Goal: Information Seeking & Learning: Learn about a topic

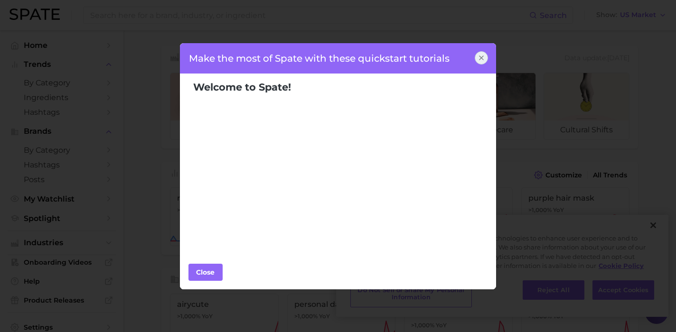
click at [477, 58] on icon at bounding box center [481, 58] width 8 height 8
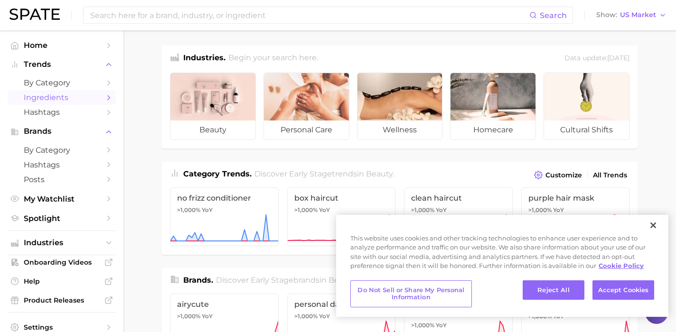
click at [56, 100] on span "Ingredients" at bounding box center [62, 97] width 76 height 9
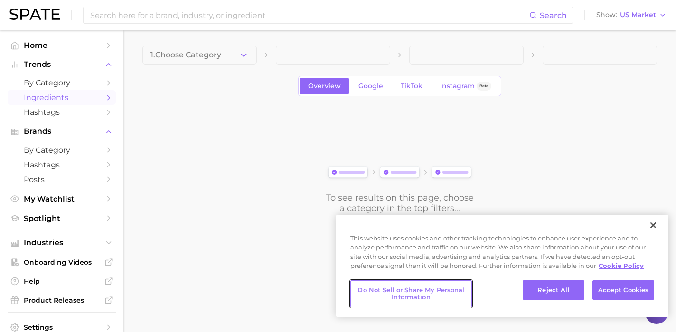
click at [417, 291] on button "Do Not Sell or Share My Personal Information" at bounding box center [410, 293] width 121 height 27
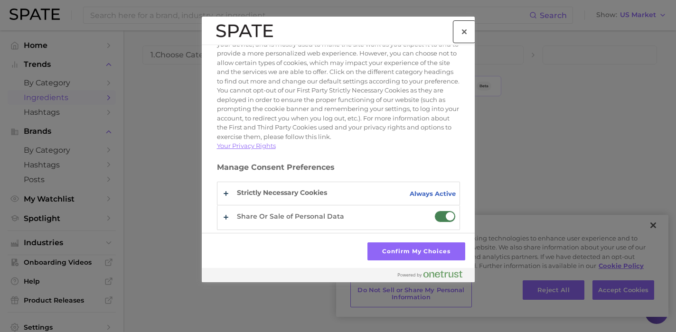
scroll to position [55, 0]
click at [436, 215] on span "Do Not Sell or Share My Personal Data" at bounding box center [444, 217] width 21 height 12
click at [434, 211] on input "Share Or Sale of Personal Data" at bounding box center [434, 211] width 0 height 0
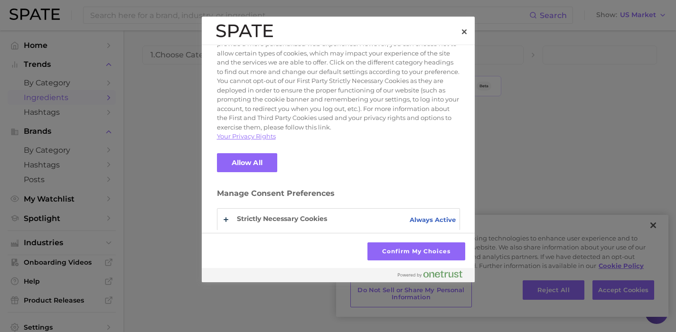
scroll to position [90, 0]
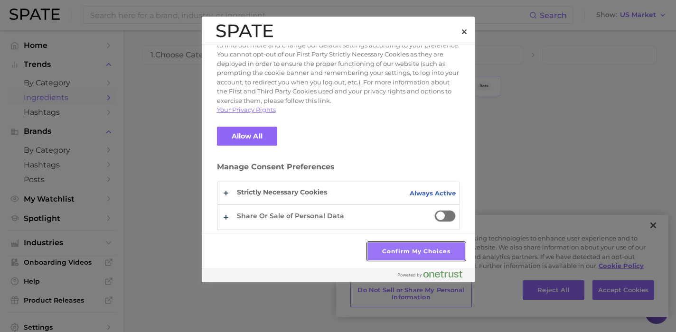
click at [404, 253] on button "Confirm My Choices" at bounding box center [415, 251] width 97 height 18
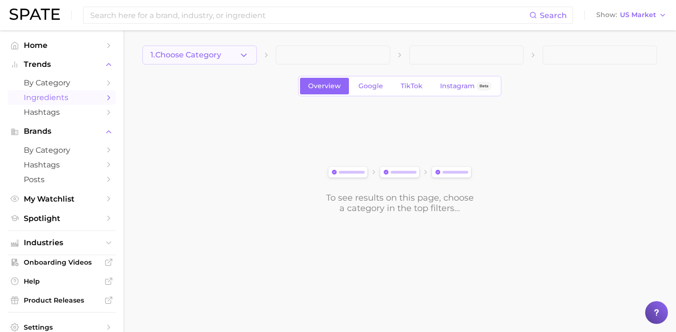
click at [244, 54] on icon "button" at bounding box center [244, 55] width 10 height 10
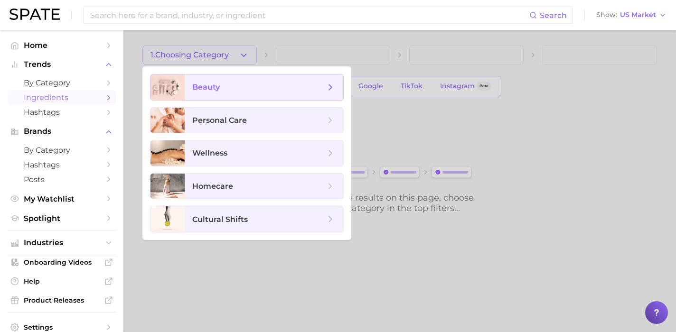
click at [226, 89] on span "beauty" at bounding box center [258, 87] width 133 height 10
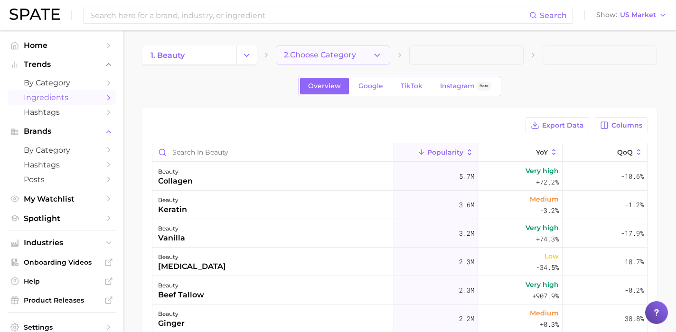
click at [379, 54] on polyline "button" at bounding box center [376, 55] width 5 height 2
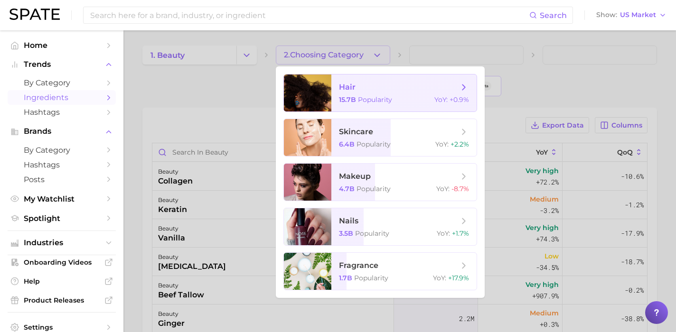
click at [366, 86] on span "hair" at bounding box center [399, 87] width 120 height 10
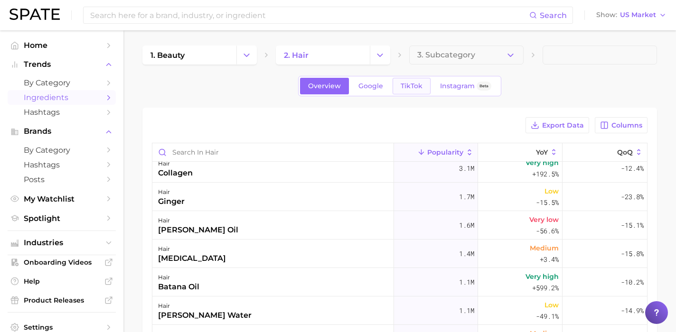
scroll to position [34, 0]
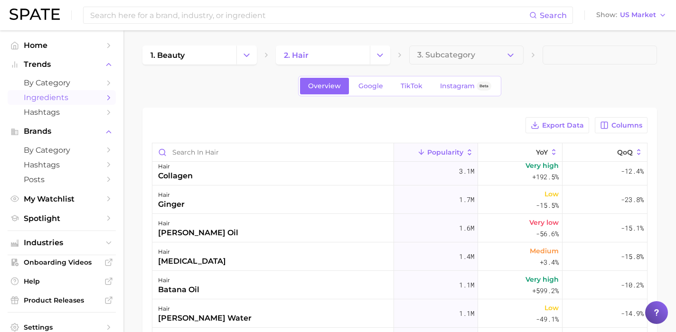
click at [451, 153] on span "Popularity" at bounding box center [445, 152] width 36 height 8
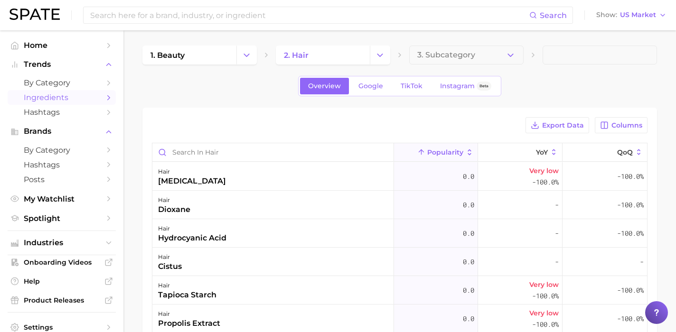
click at [458, 153] on span "Popularity" at bounding box center [445, 152] width 36 height 8
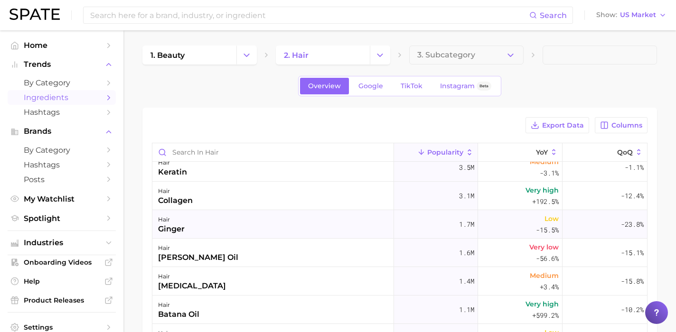
scroll to position [7, 0]
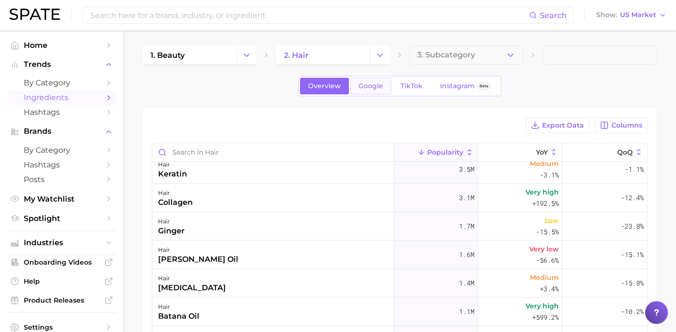
click at [378, 87] on span "Google" at bounding box center [370, 86] width 25 height 8
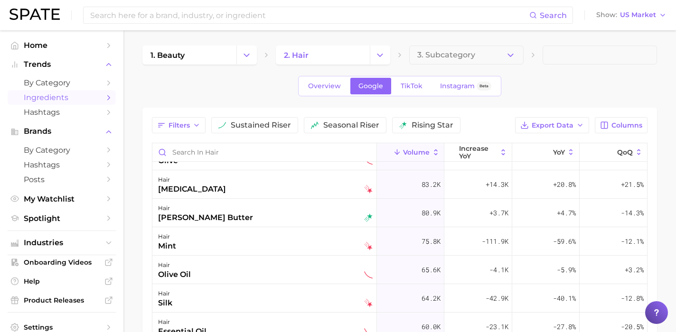
scroll to position [503, 0]
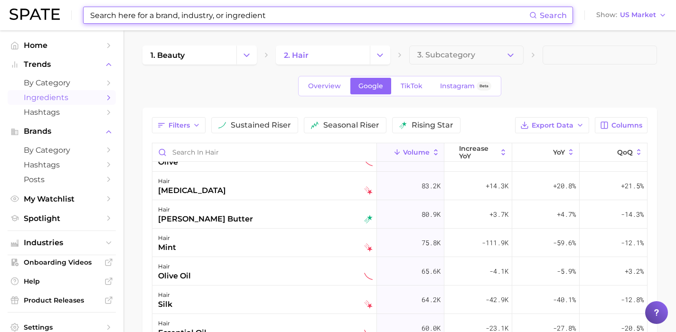
click at [229, 13] on input at bounding box center [309, 15] width 440 height 16
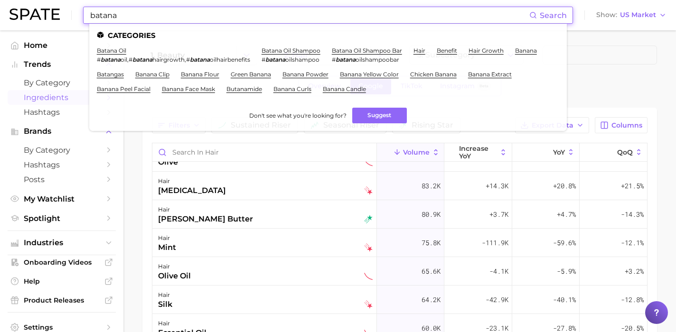
type input "batana"
click at [110, 50] on link "batana oil" at bounding box center [111, 50] width 29 height 7
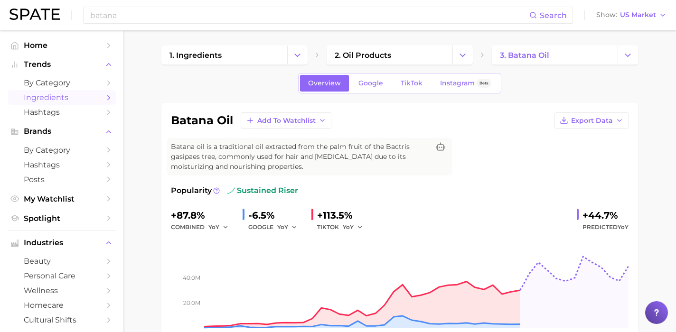
click at [109, 98] on polyline "Sidebar" at bounding box center [109, 97] width 2 height 4
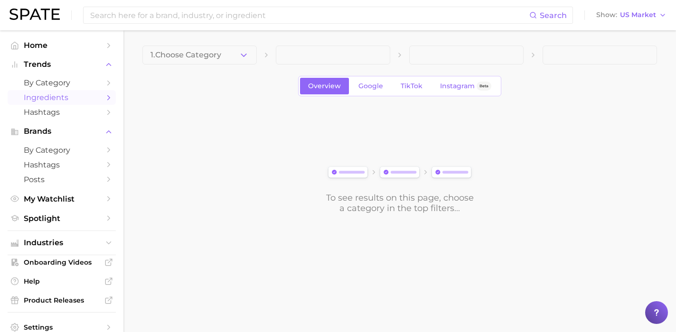
click at [109, 96] on icon "Sidebar" at bounding box center [108, 97] width 9 height 9
click at [46, 97] on span "Ingredients" at bounding box center [62, 97] width 76 height 9
click at [107, 152] on icon "Sidebar" at bounding box center [108, 150] width 9 height 9
click at [111, 148] on icon "Sidebar" at bounding box center [108, 150] width 9 height 9
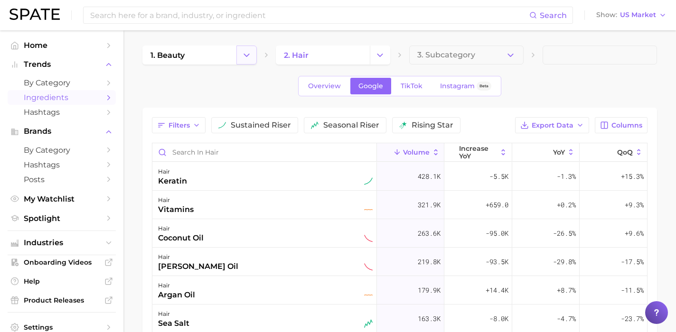
click at [249, 57] on icon "Change Category" at bounding box center [246, 55] width 10 height 10
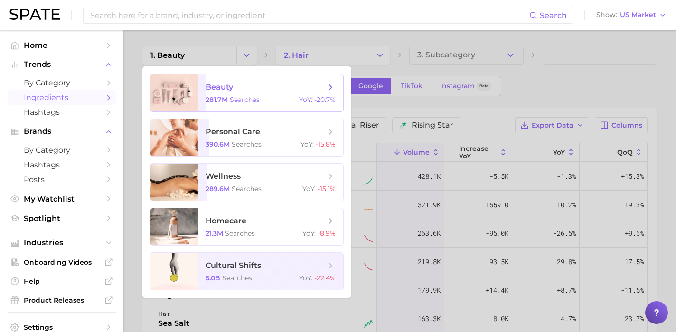
click at [329, 88] on icon at bounding box center [330, 87] width 10 height 10
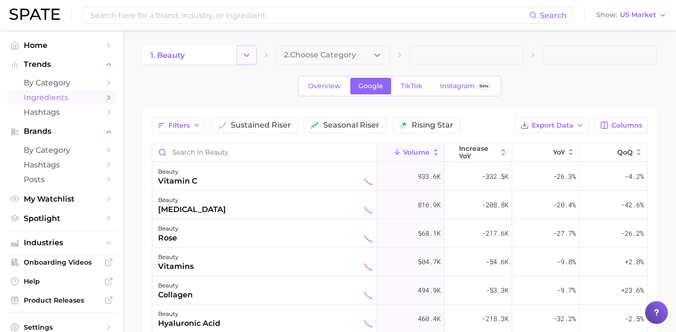
click at [248, 54] on icon "Change Category" at bounding box center [246, 55] width 10 height 10
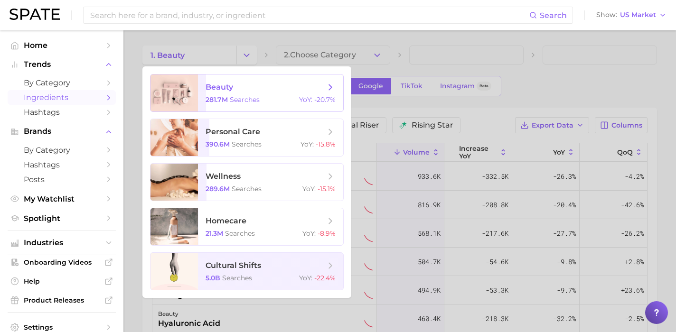
click at [212, 86] on span "beauty" at bounding box center [219, 87] width 28 height 9
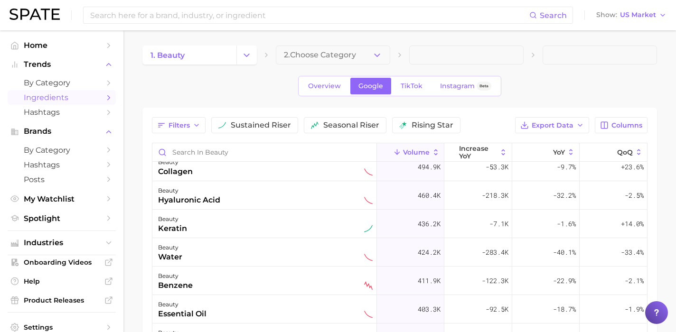
scroll to position [149, 0]
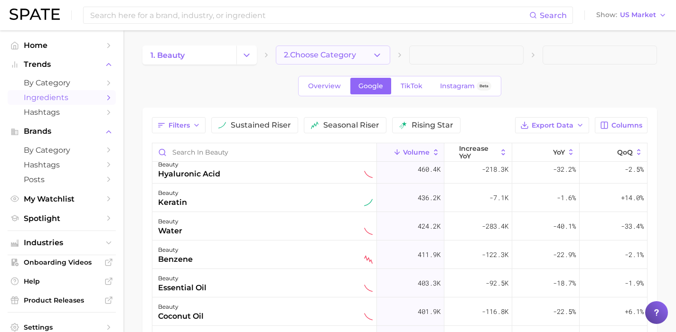
click at [373, 54] on icon "button" at bounding box center [377, 55] width 10 height 10
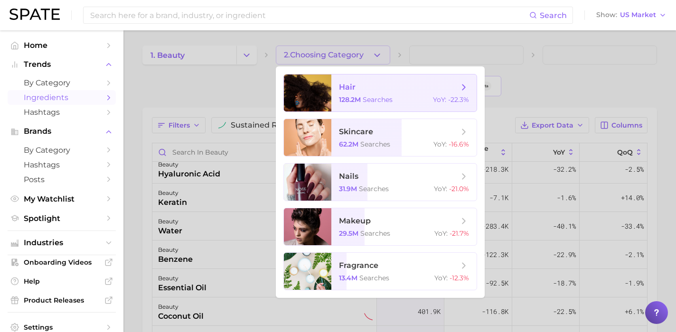
click at [364, 96] on span "searches" at bounding box center [377, 99] width 30 height 9
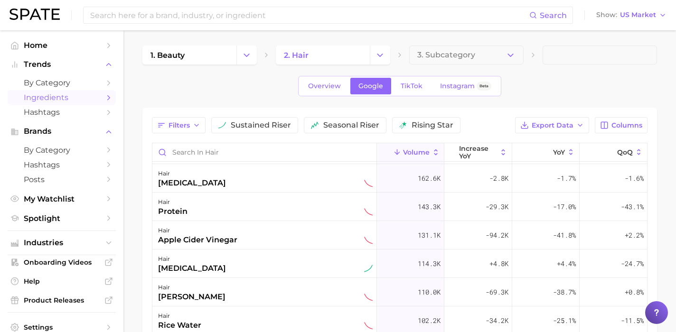
scroll to position [166, 0]
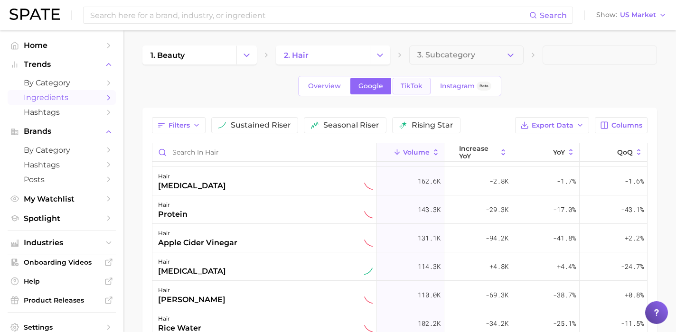
click at [412, 83] on span "TikTok" at bounding box center [411, 86] width 22 height 8
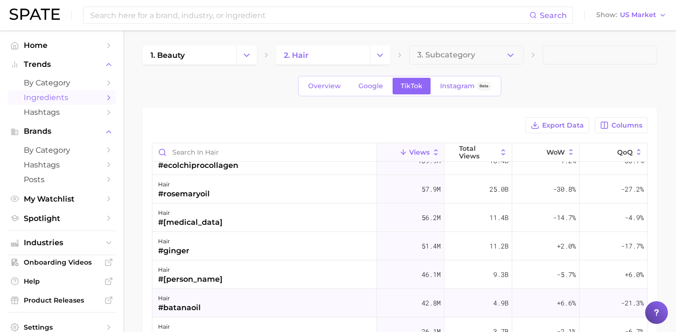
scroll to position [46, 0]
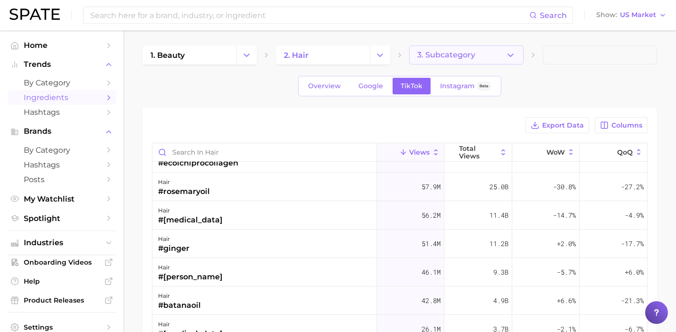
click at [512, 54] on polyline "button" at bounding box center [510, 55] width 5 height 2
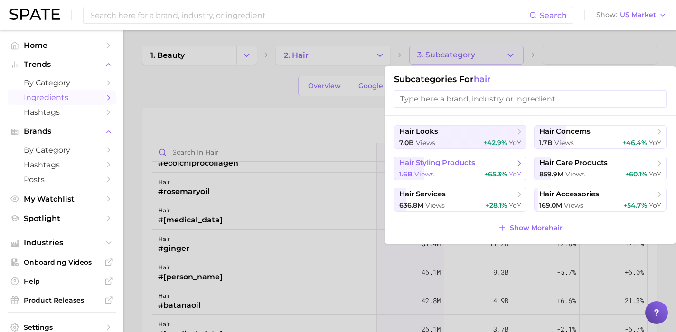
click at [445, 170] on div "1.6b views +65.3% YoY" at bounding box center [460, 174] width 122 height 9
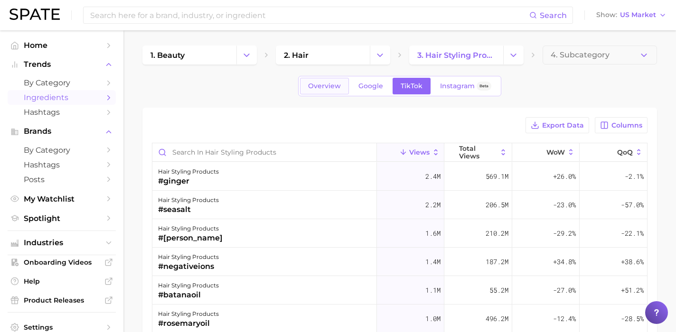
click at [320, 85] on span "Overview" at bounding box center [324, 86] width 33 height 8
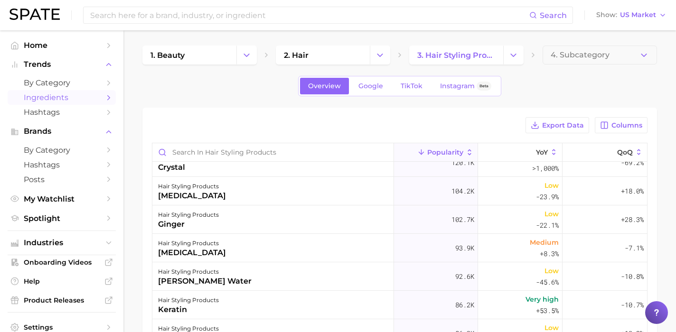
scroll to position [101, 0]
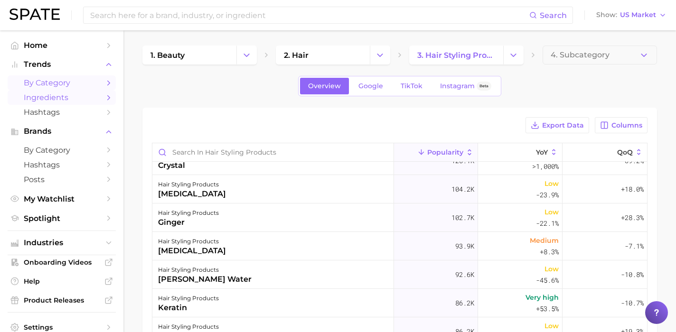
click at [45, 82] on span "by Category" at bounding box center [62, 82] width 76 height 9
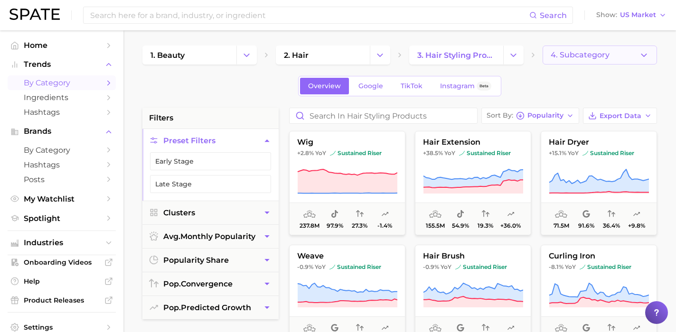
click at [647, 54] on icon "button" at bounding box center [644, 55] width 10 height 10
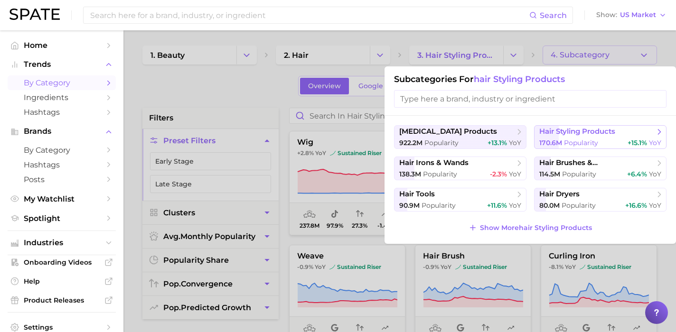
click at [589, 137] on button "hair styling products 170.6m Popularity +15.1% YoY" at bounding box center [600, 137] width 132 height 24
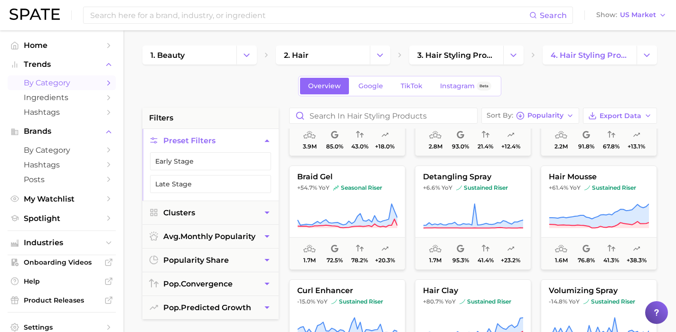
scroll to position [647, 0]
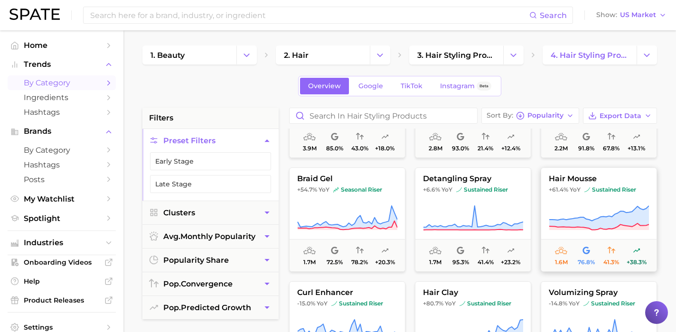
click at [607, 249] on icon at bounding box center [611, 251] width 8 height 8
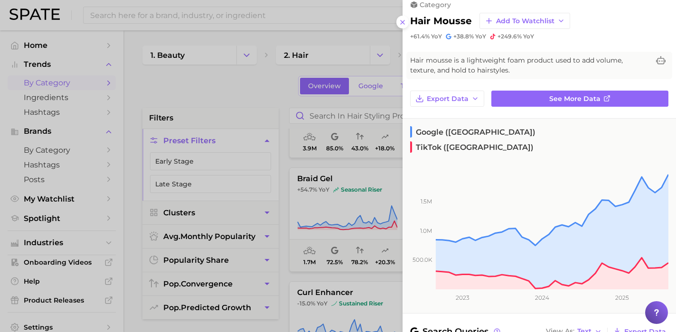
scroll to position [0, 0]
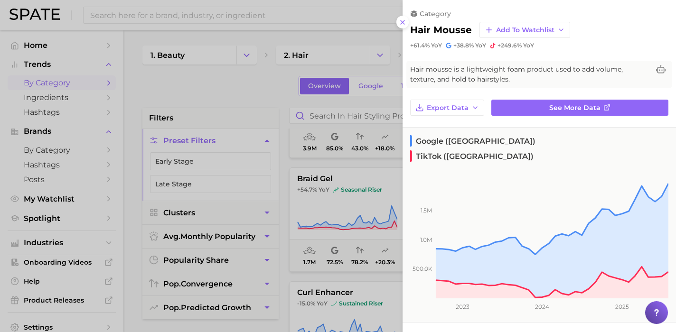
click at [217, 108] on div at bounding box center [338, 166] width 676 height 332
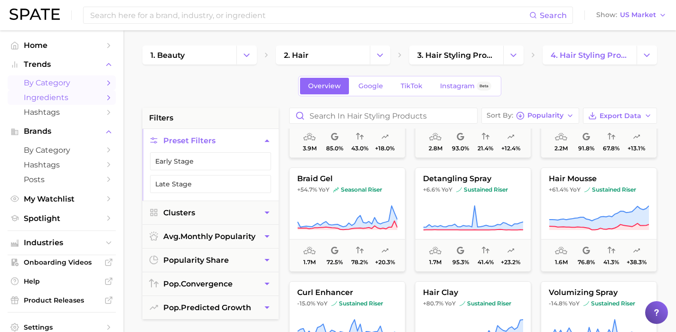
click at [60, 97] on span "Ingredients" at bounding box center [62, 97] width 76 height 9
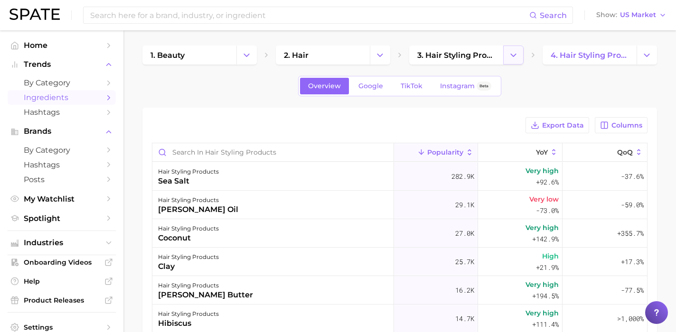
click at [513, 54] on icon "Change Category" at bounding box center [513, 55] width 10 height 10
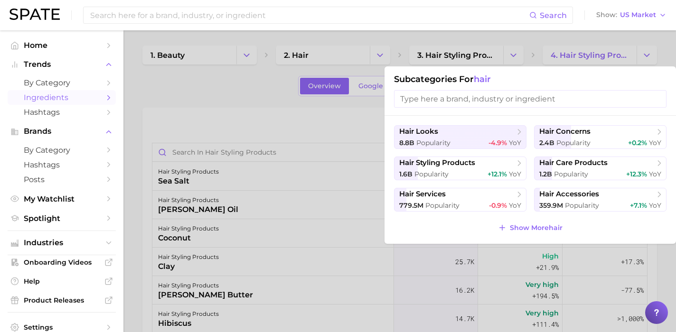
click at [512, 54] on div at bounding box center [338, 166] width 676 height 332
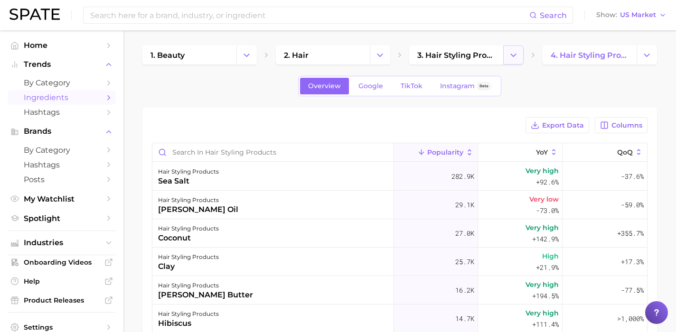
click at [515, 52] on icon "Change Category" at bounding box center [513, 55] width 10 height 10
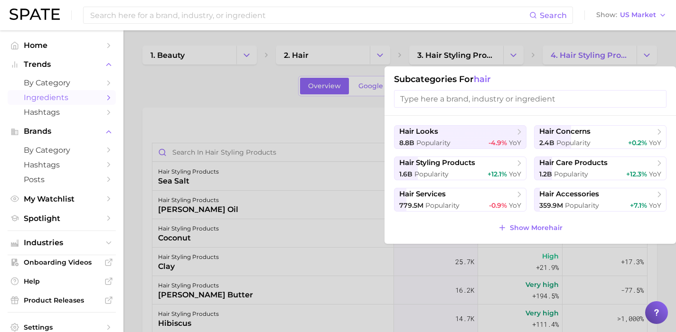
click at [60, 94] on span "Ingredients" at bounding box center [62, 97] width 76 height 9
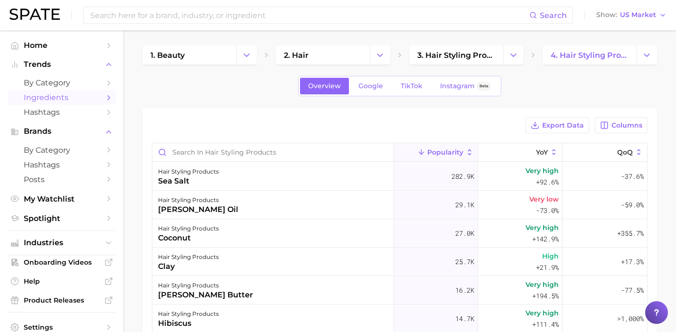
click at [60, 96] on span "Ingredients" at bounding box center [62, 97] width 76 height 9
click at [390, 17] on input at bounding box center [309, 15] width 440 height 16
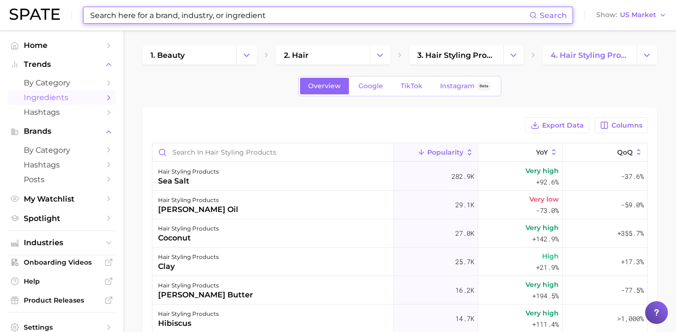
click at [330, 11] on input at bounding box center [309, 15] width 440 height 16
click at [312, 17] on input at bounding box center [309, 15] width 440 height 16
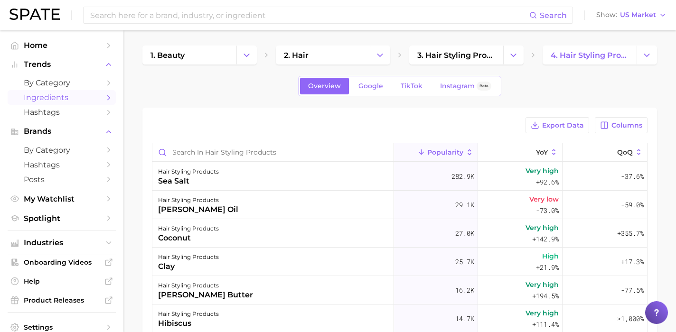
click at [109, 98] on polyline "Sidebar" at bounding box center [109, 97] width 2 height 4
click at [108, 98] on icon "Sidebar" at bounding box center [108, 97] width 9 height 9
click at [59, 81] on span "by Category" at bounding box center [62, 82] width 76 height 9
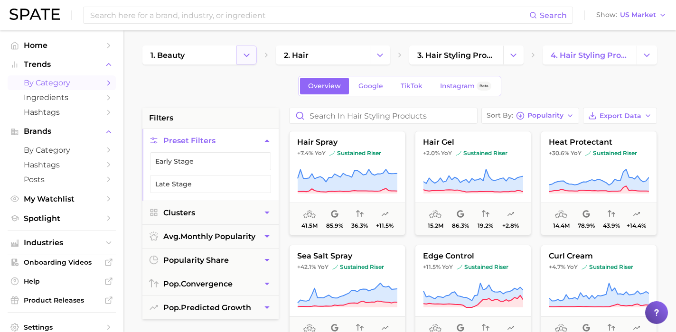
click at [243, 58] on icon "Change Category" at bounding box center [246, 55] width 10 height 10
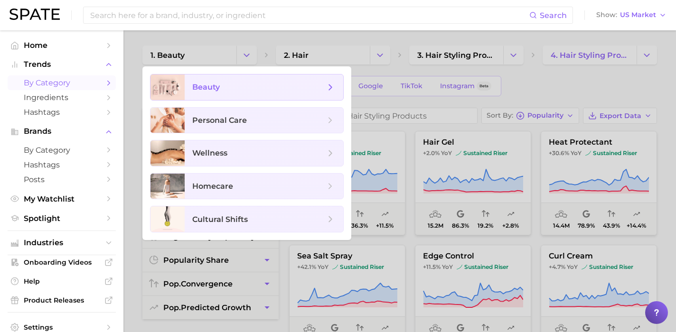
click at [227, 92] on span "beauty" at bounding box center [258, 87] width 133 height 10
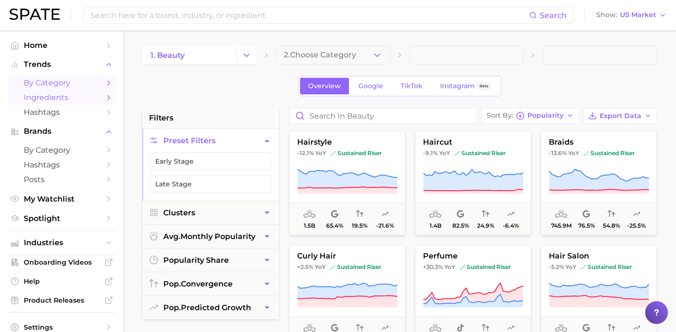
click at [57, 98] on span "Ingredients" at bounding box center [62, 97] width 76 height 9
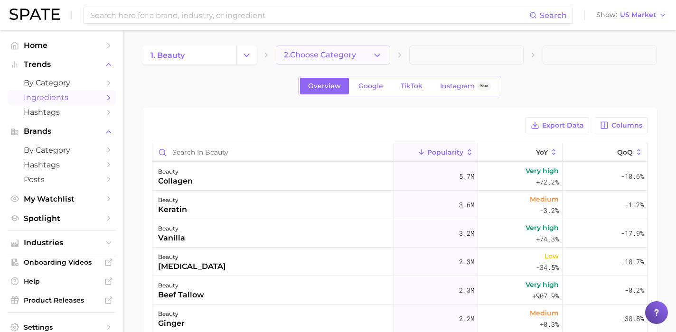
click at [379, 52] on icon "button" at bounding box center [377, 55] width 10 height 10
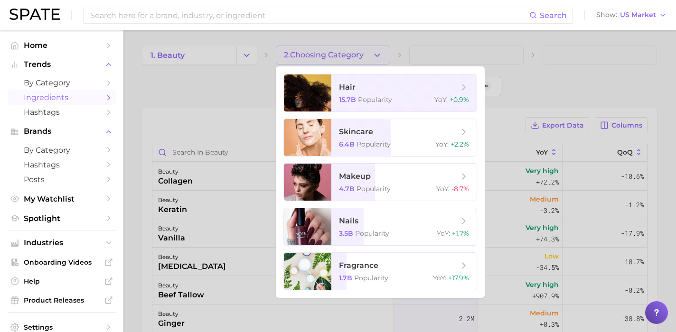
click at [324, 54] on div at bounding box center [338, 166] width 676 height 332
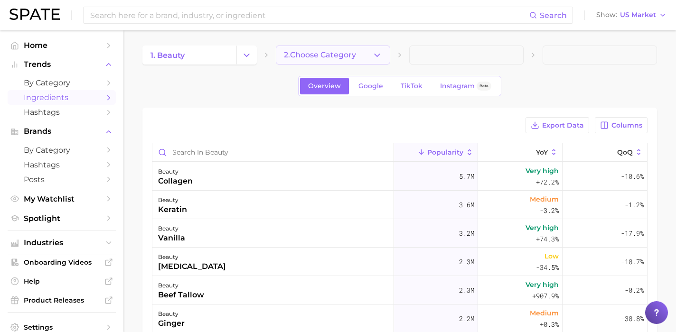
click at [376, 52] on icon "button" at bounding box center [377, 55] width 10 height 10
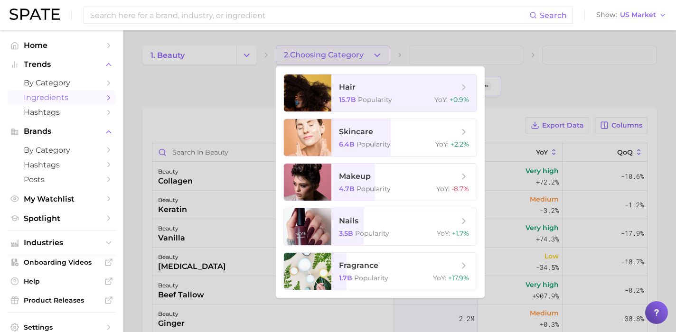
click at [376, 52] on div at bounding box center [338, 166] width 676 height 332
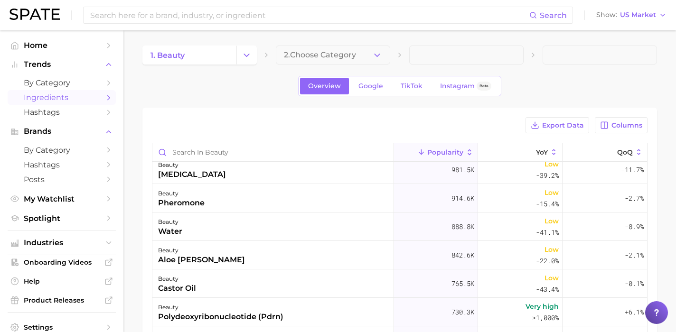
scroll to position [522, 0]
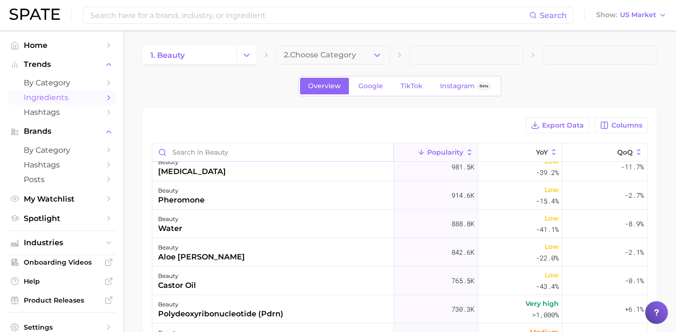
click at [251, 152] on input "Search in beauty" at bounding box center [272, 152] width 241 height 18
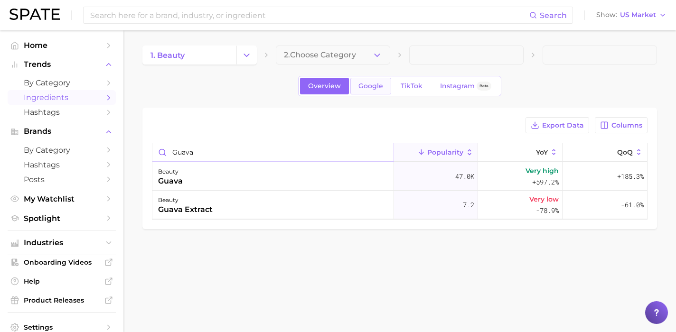
type input "guava"
click at [365, 85] on span "Google" at bounding box center [370, 86] width 25 height 8
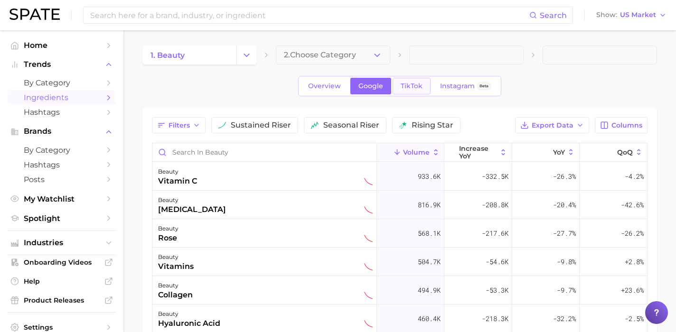
click at [405, 88] on span "TikTok" at bounding box center [411, 86] width 22 height 8
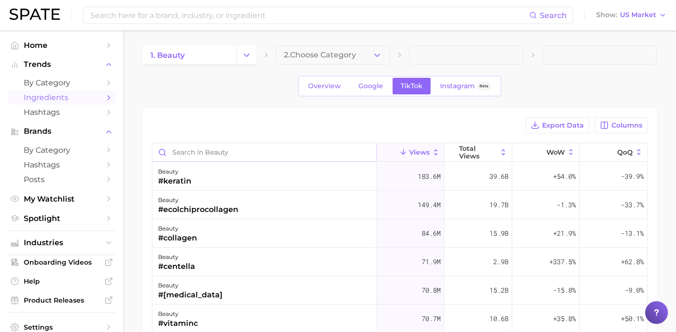
click at [188, 150] on input "Search in beauty" at bounding box center [264, 152] width 224 height 18
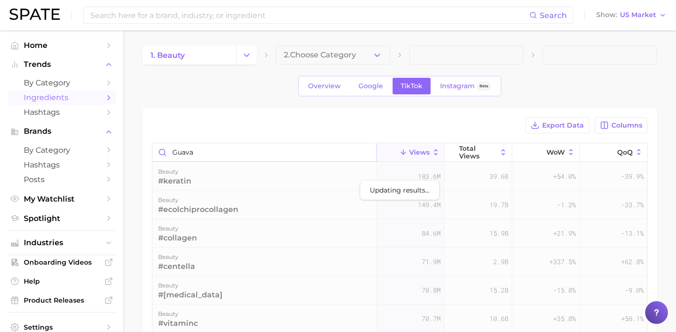
type input "guava"
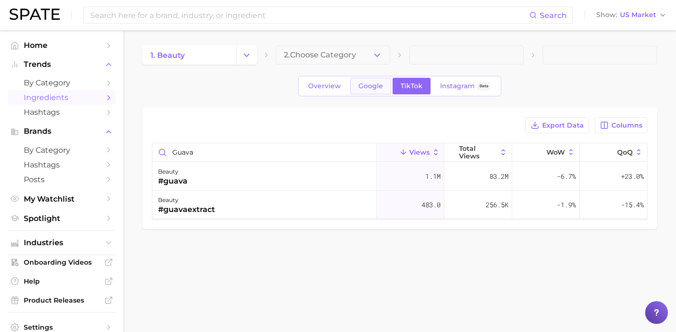
click at [369, 87] on span "Google" at bounding box center [370, 86] width 25 height 8
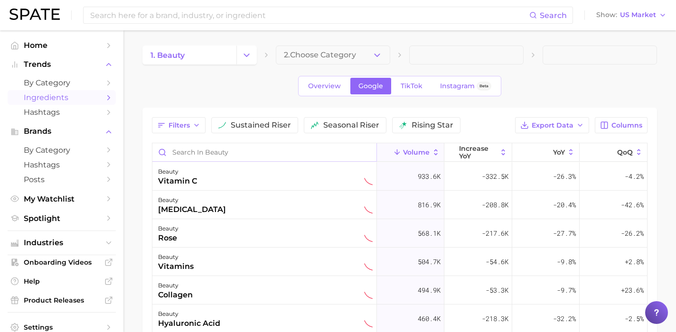
click at [209, 148] on input "Search in beauty" at bounding box center [264, 152] width 224 height 18
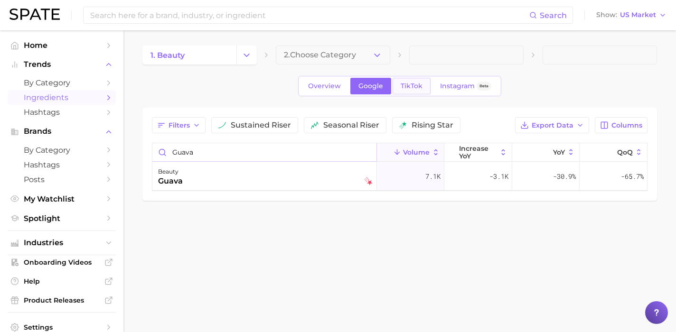
type input "guava"
click at [416, 86] on span "TikTok" at bounding box center [411, 86] width 22 height 8
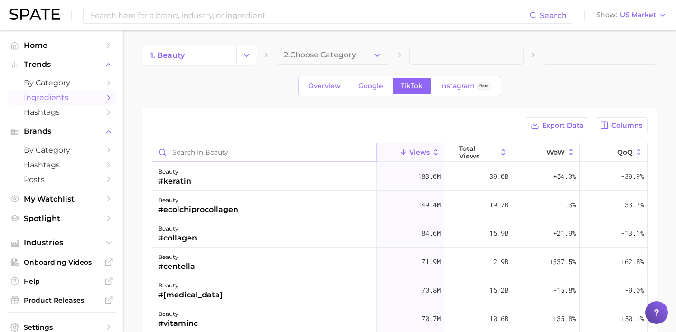
click at [228, 155] on input "Search in beauty" at bounding box center [264, 152] width 224 height 18
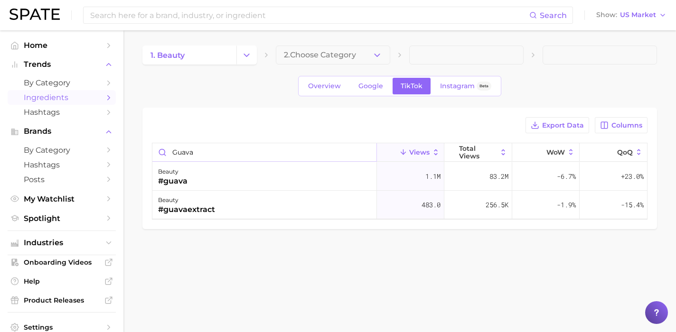
type input "guava"
click at [378, 52] on icon "button" at bounding box center [377, 55] width 10 height 10
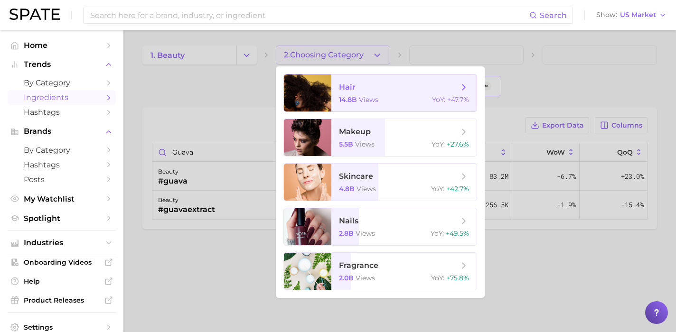
click at [348, 91] on span "hair" at bounding box center [347, 87] width 17 height 9
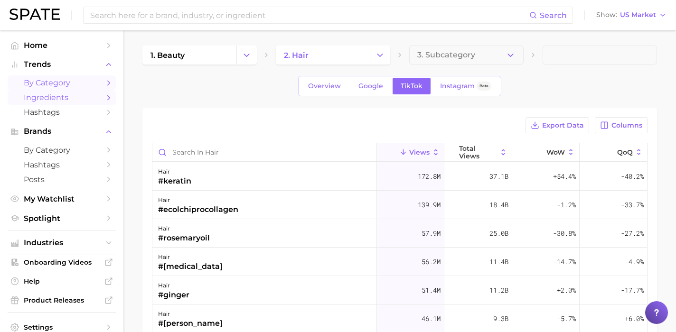
click at [57, 83] on span "by Category" at bounding box center [62, 82] width 76 height 9
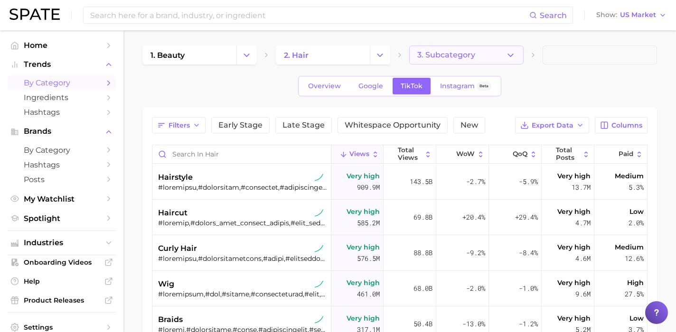
click at [478, 55] on button "3. Subcategory" at bounding box center [466, 55] width 114 height 19
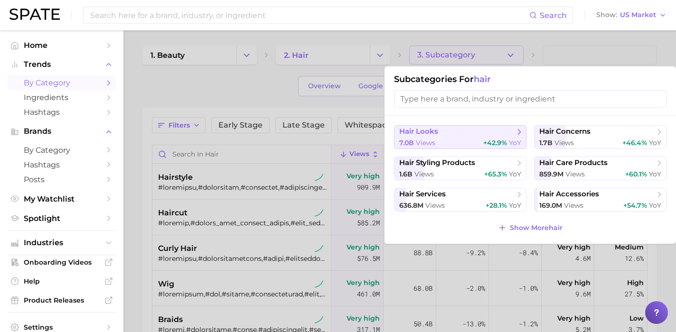
click at [450, 134] on span "hair looks" at bounding box center [456, 131] width 115 height 9
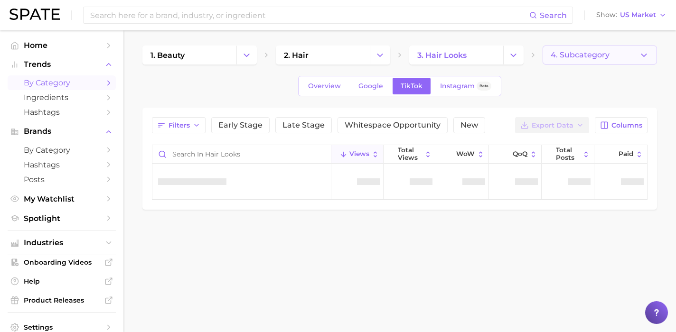
click at [580, 51] on span "4. Subcategory" at bounding box center [579, 55] width 59 height 9
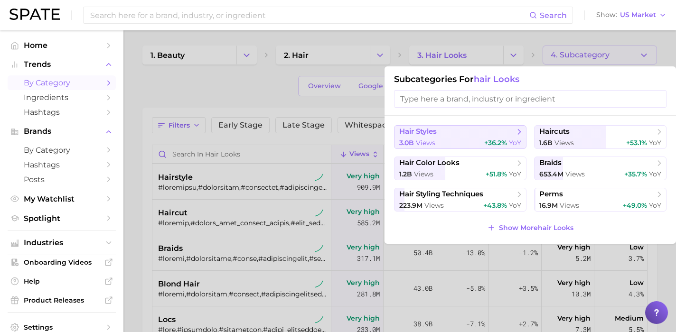
click at [428, 136] on span "hair styles" at bounding box center [417, 131] width 37 height 9
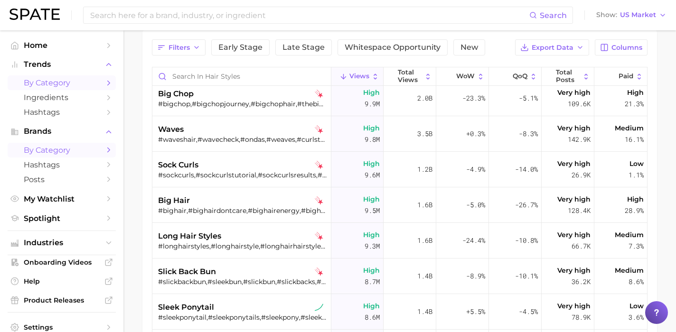
scroll to position [66, 0]
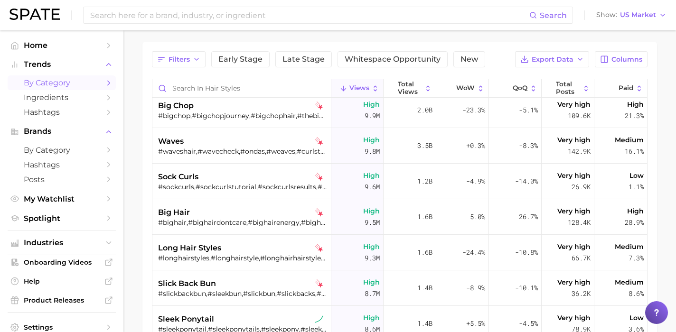
click at [110, 83] on icon "Sidebar" at bounding box center [108, 83] width 9 height 9
click at [108, 83] on icon "Sidebar" at bounding box center [108, 83] width 9 height 9
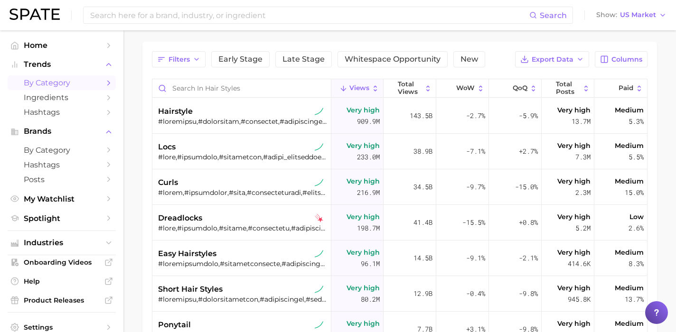
scroll to position [0, 0]
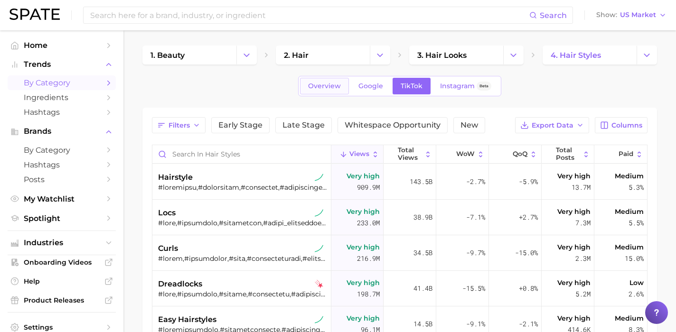
click at [335, 87] on span "Overview" at bounding box center [324, 86] width 33 height 8
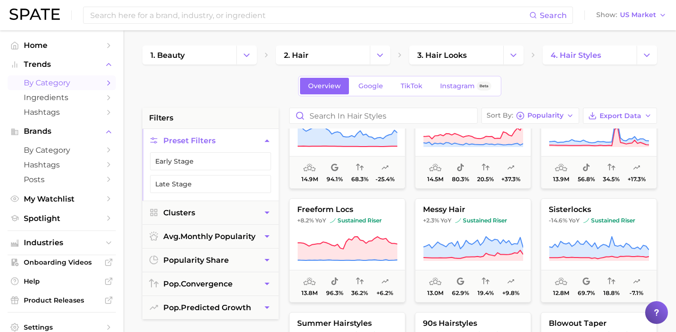
scroll to position [1072, 0]
click at [335, 118] on input "Search in hair styles" at bounding box center [382, 115] width 187 height 15
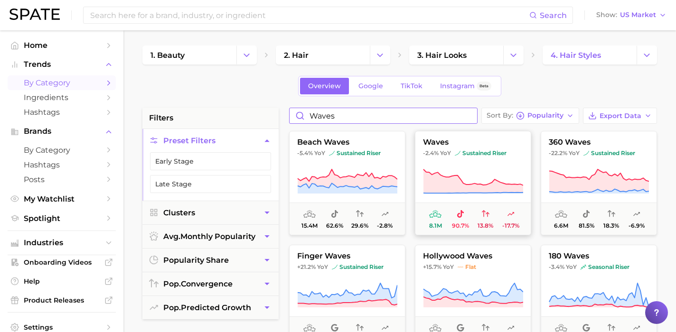
type input "waves"
click at [431, 183] on icon at bounding box center [473, 181] width 100 height 24
